Goal: Navigation & Orientation: Understand site structure

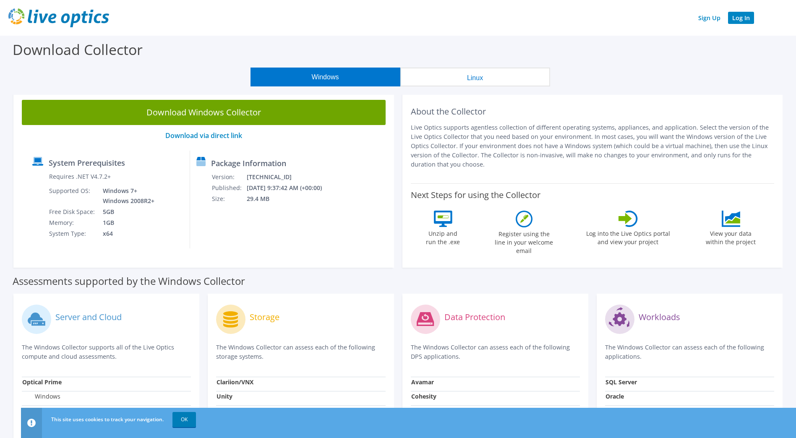
click at [739, 19] on link "Log In" at bounding box center [741, 18] width 26 height 12
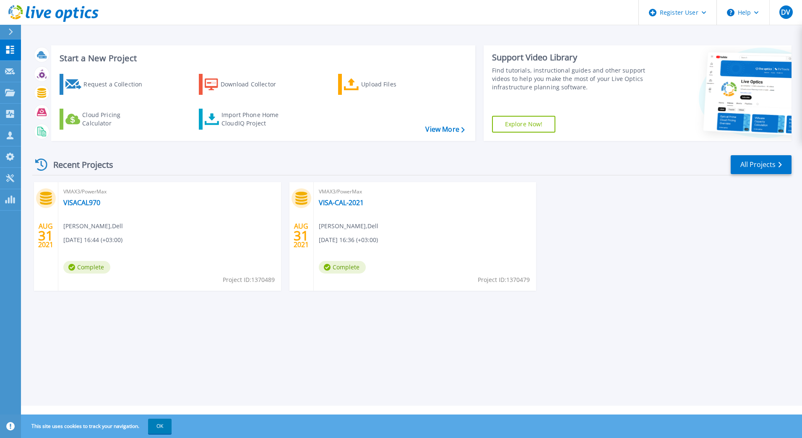
click at [12, 33] on icon at bounding box center [11, 32] width 4 height 7
click at [155, 30] on div "Start a New Project Request a Collection Download Collector Upload Files Cloud …" at bounding box center [411, 203] width 781 height 406
click at [39, 92] on p "Projects" at bounding box center [33, 93] width 22 height 22
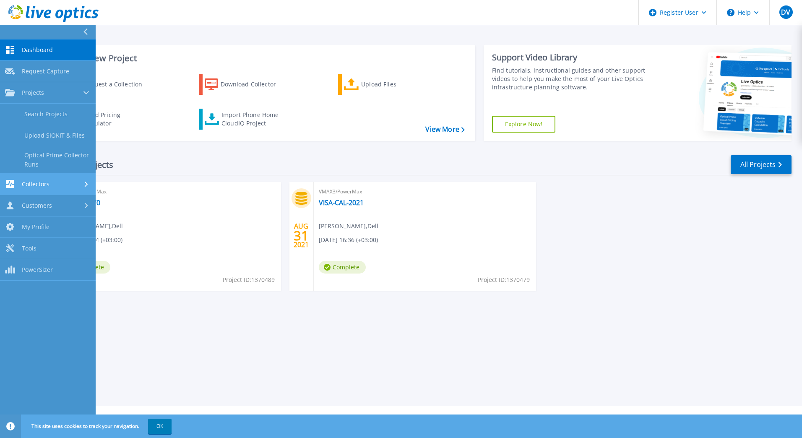
click at [73, 187] on div "Collectors" at bounding box center [48, 184] width 86 height 8
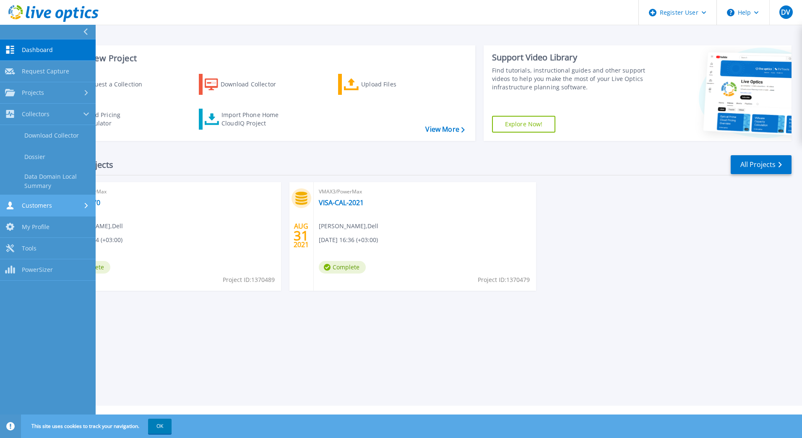
click at [78, 203] on div "Customers" at bounding box center [48, 205] width 86 height 8
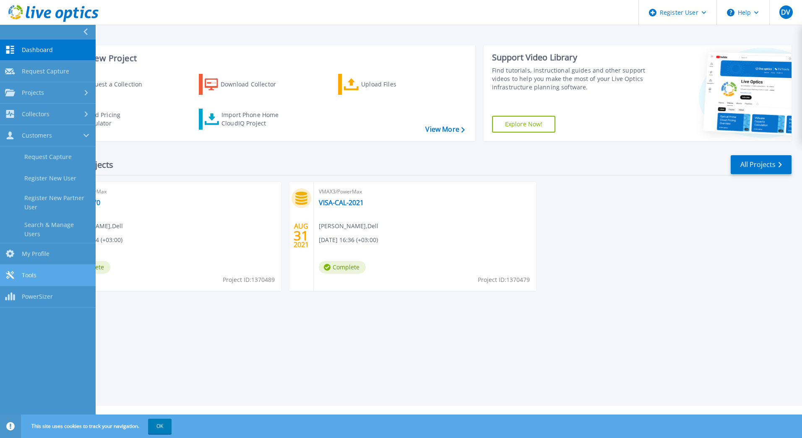
click at [47, 265] on link "Tools Tools" at bounding box center [48, 275] width 96 height 21
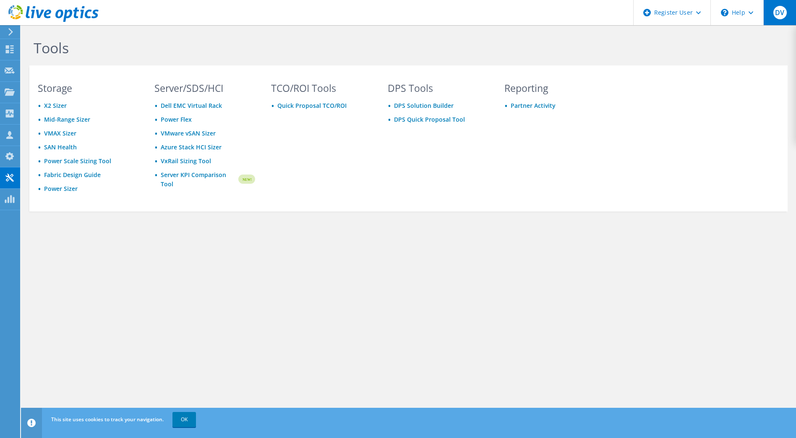
click at [779, 7] on span "DV" at bounding box center [779, 12] width 13 height 13
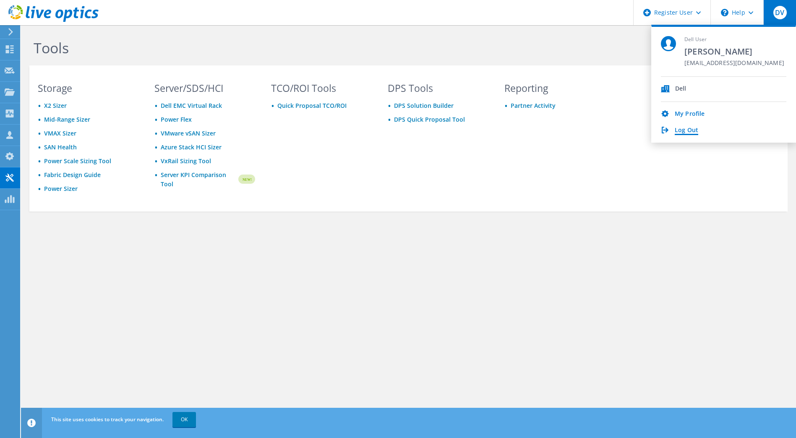
click at [692, 131] on link "Log Out" at bounding box center [687, 131] width 24 height 8
